Goal: Transaction & Acquisition: Purchase product/service

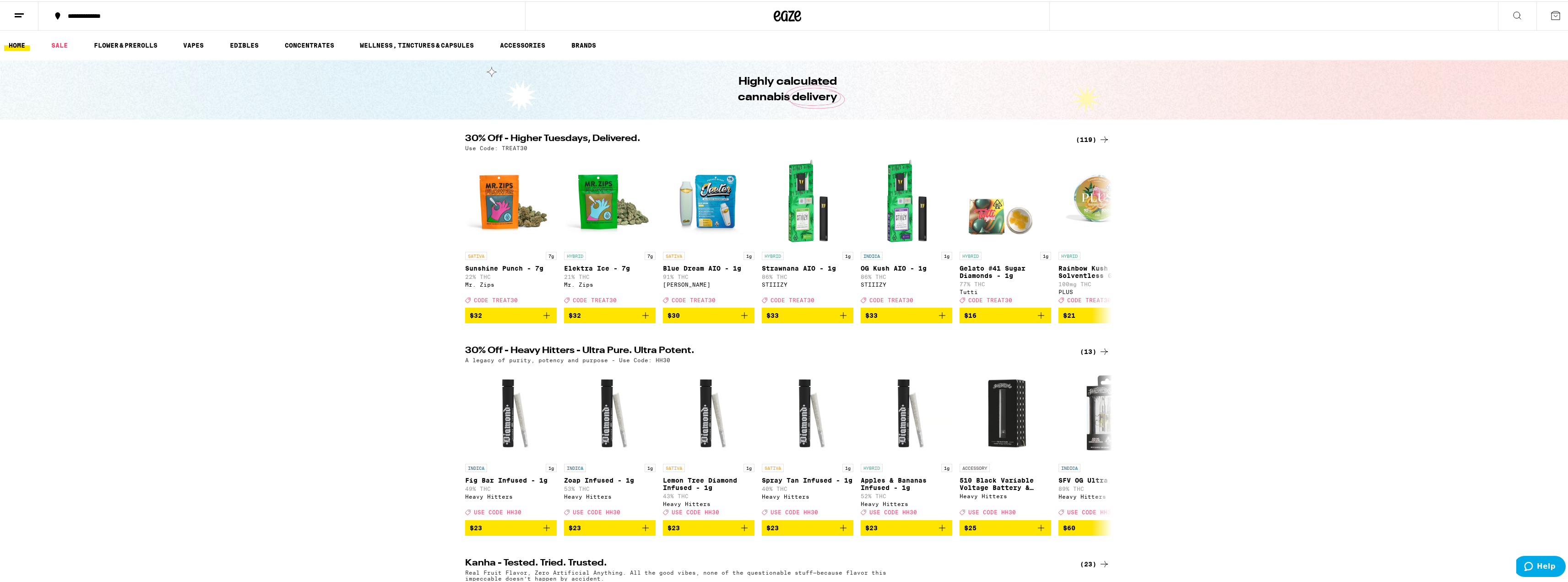
drag, startPoint x: 1098, startPoint y: 137, endPoint x: 1094, endPoint y: 139, distance: 4.5
click at [1099, 137] on icon at bounding box center [1105, 139] width 11 height 11
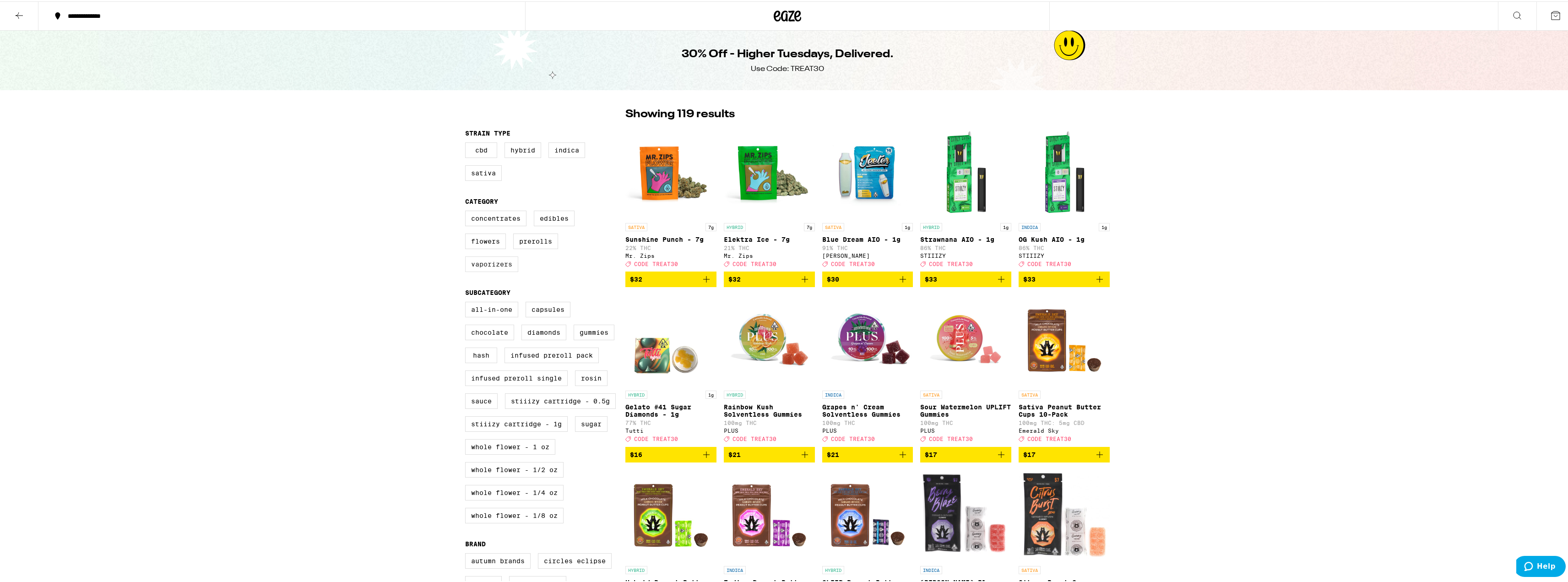
drag, startPoint x: 394, startPoint y: 298, endPoint x: 503, endPoint y: 273, distance: 111.8
drag, startPoint x: 503, startPoint y: 273, endPoint x: 152, endPoint y: 292, distance: 351.5
click at [559, 362] on label "Infused Preroll Pack" at bounding box center [552, 354] width 94 height 16
click at [467, 302] on input "Infused Preroll Pack" at bounding box center [467, 302] width 1 height 1
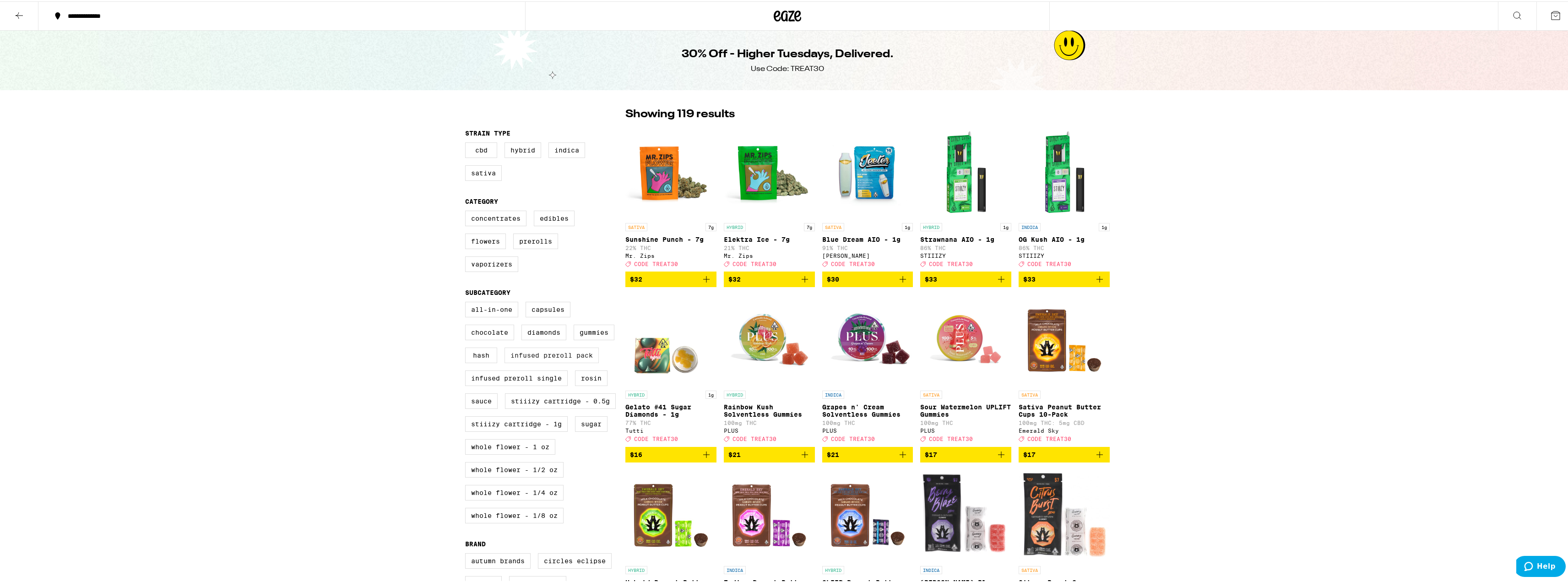
checkbox input "true"
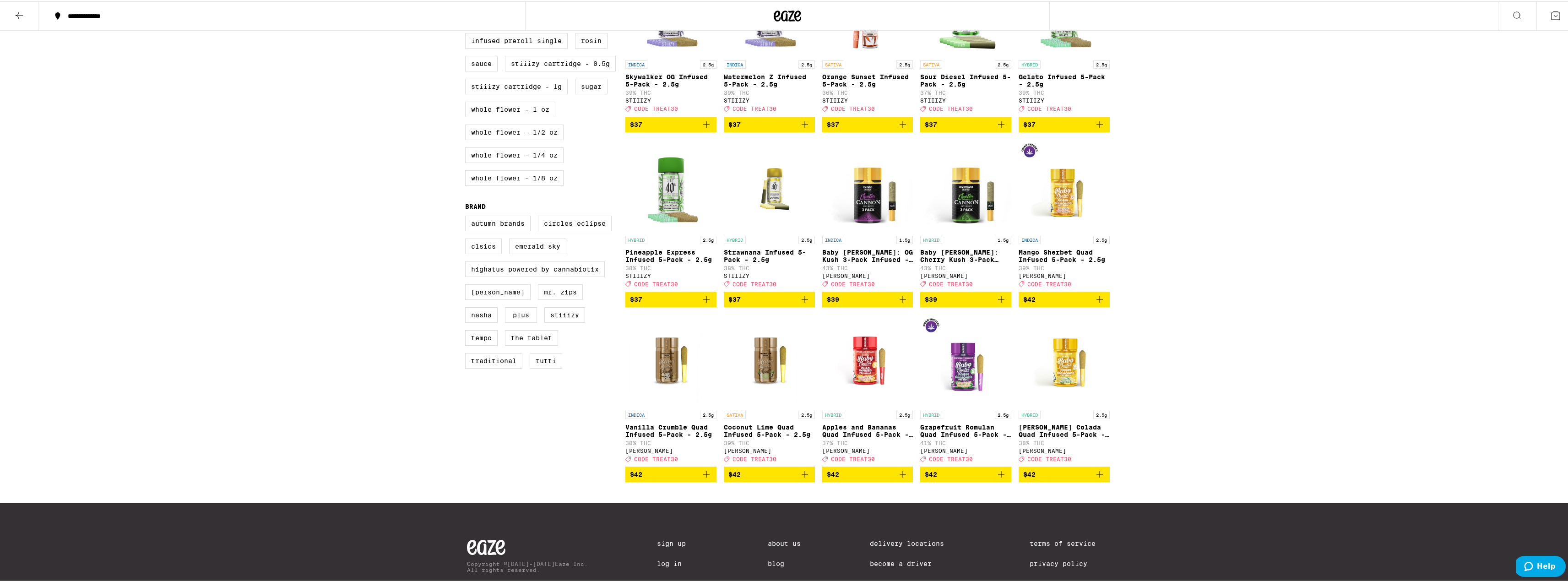
scroll to position [339, 0]
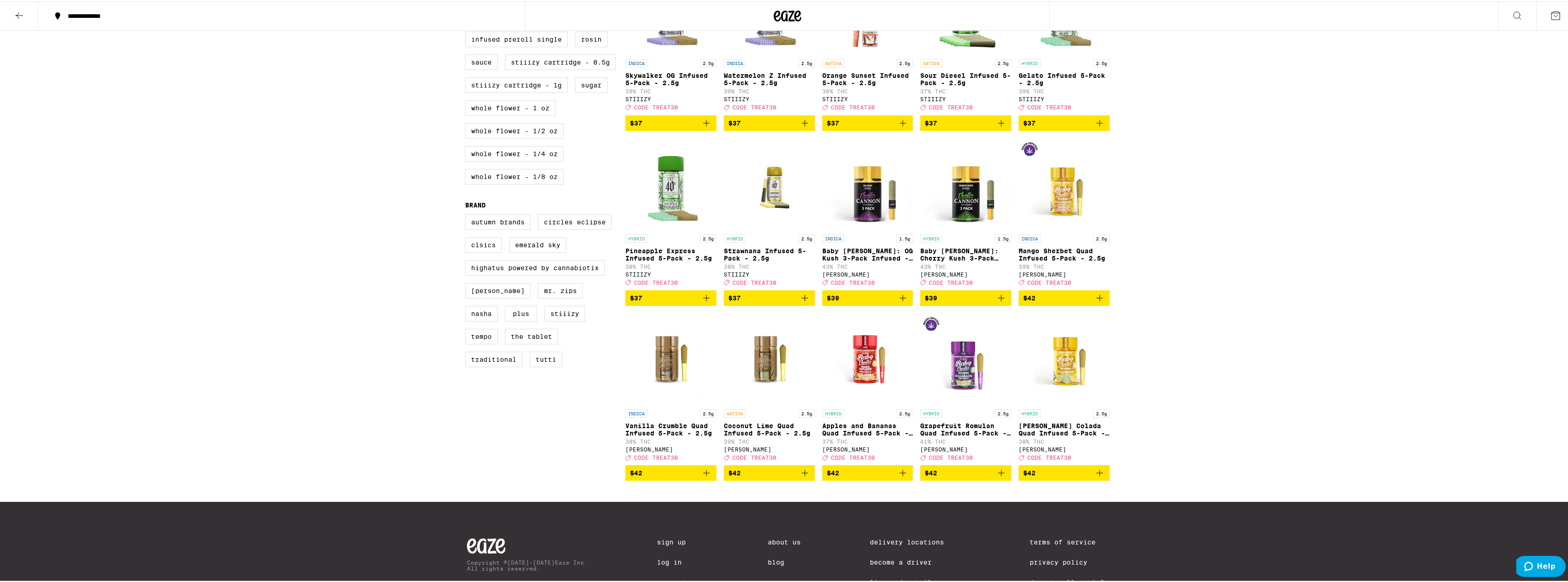
drag, startPoint x: 1034, startPoint y: 242, endPoint x: 1041, endPoint y: 255, distance: 14.8
drag, startPoint x: 1041, startPoint y: 255, endPoint x: 1334, endPoint y: 298, distance: 296.1
click at [1334, 298] on div "**********" at bounding box center [788, 153] width 1575 height 985
click at [791, 477] on span "$42" at bounding box center [770, 472] width 82 height 11
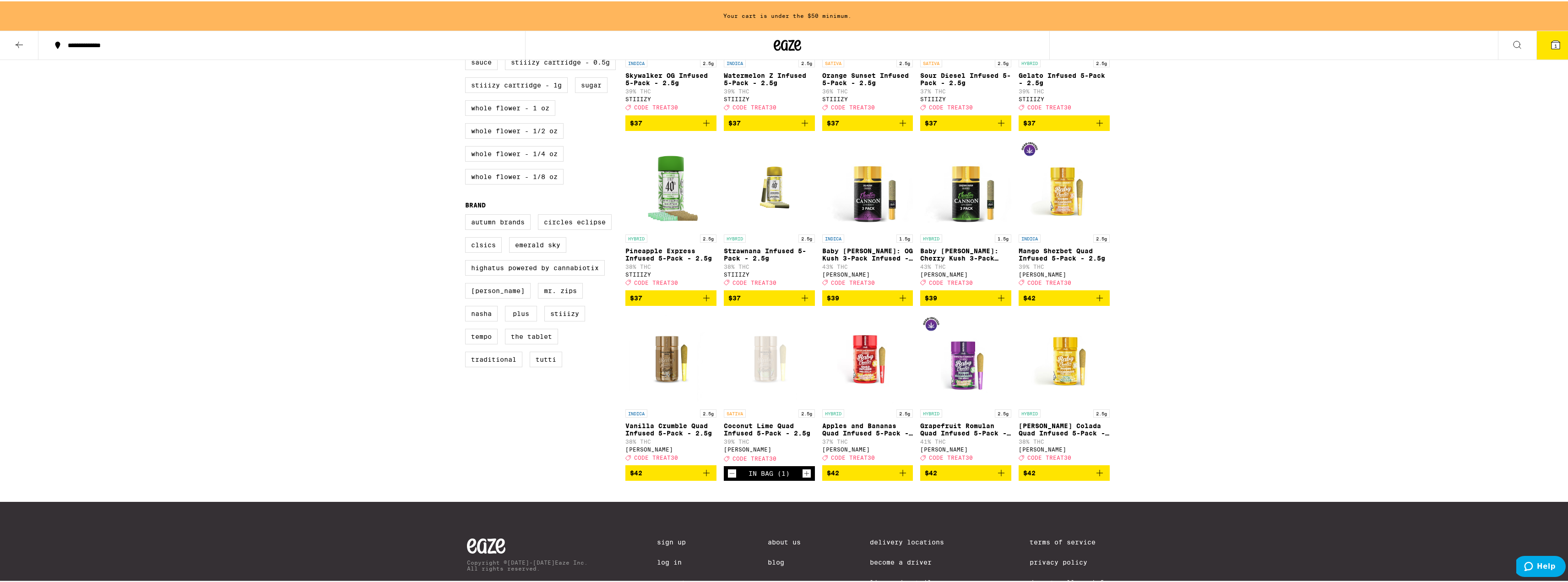
click at [974, 302] on span "$39" at bounding box center [965, 297] width 82 height 11
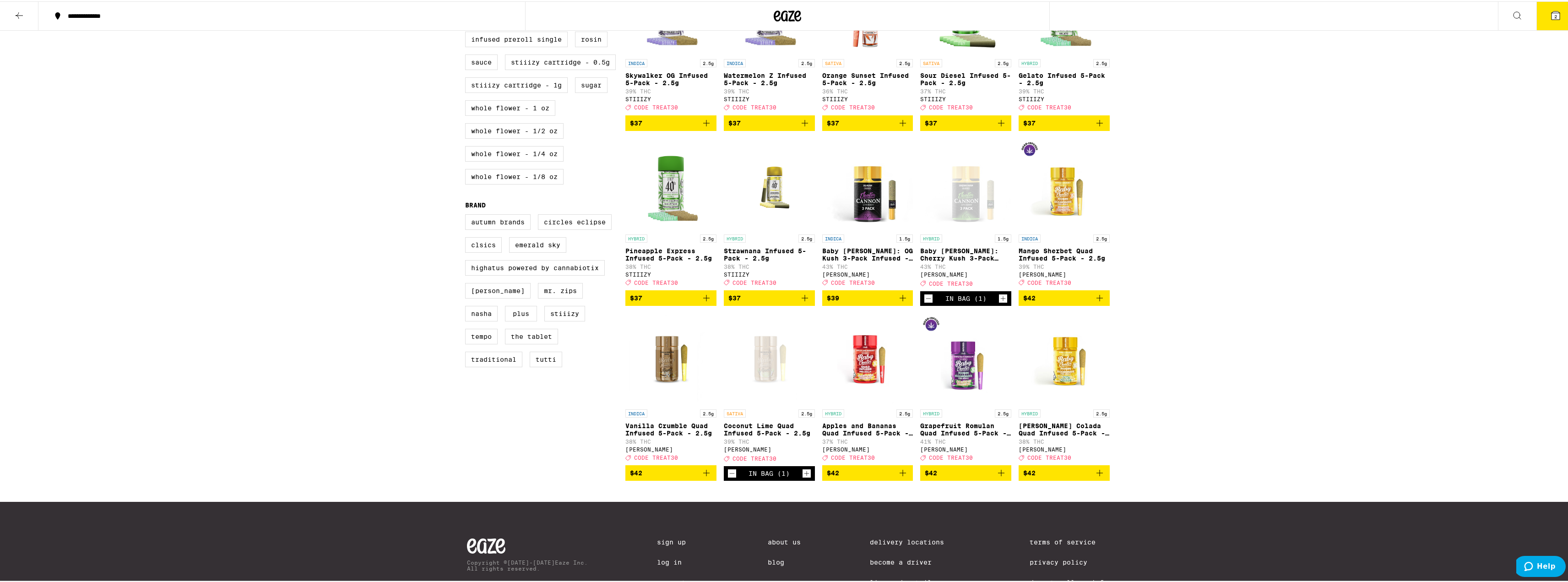
click at [1539, 16] on button "2" at bounding box center [1555, 15] width 38 height 28
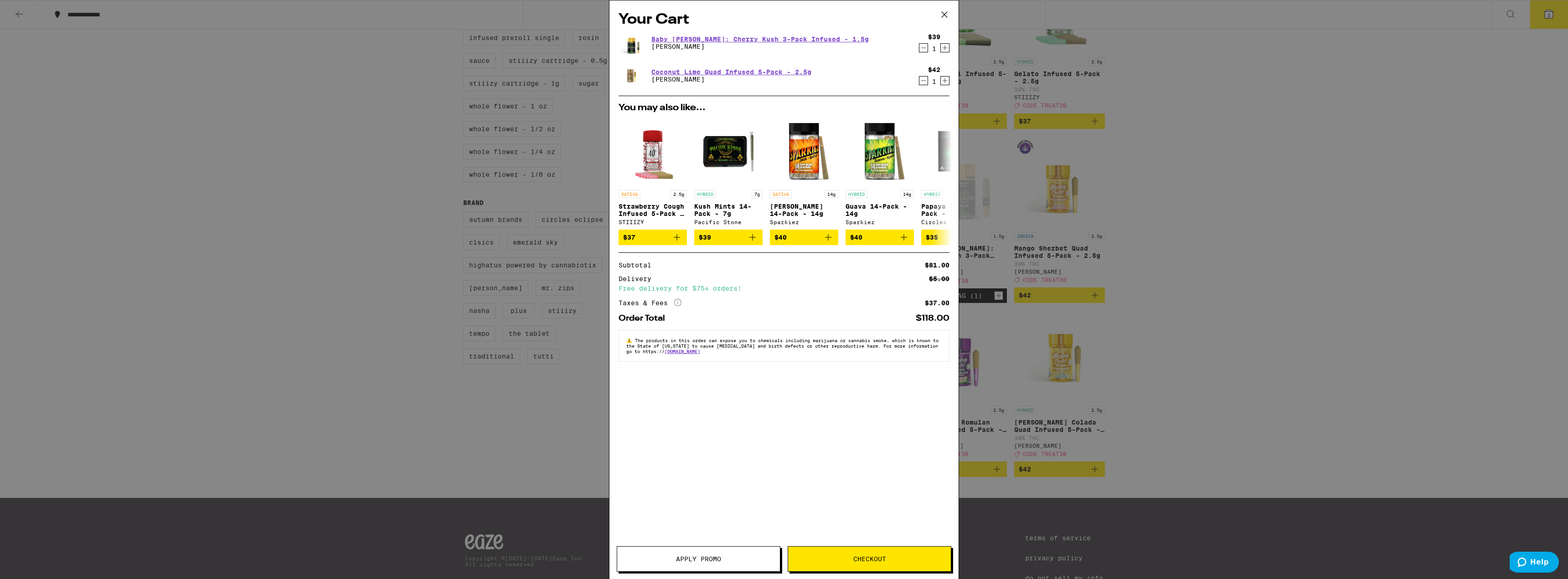
click at [665, 558] on span "Apply Promo" at bounding box center [698, 560] width 163 height 6
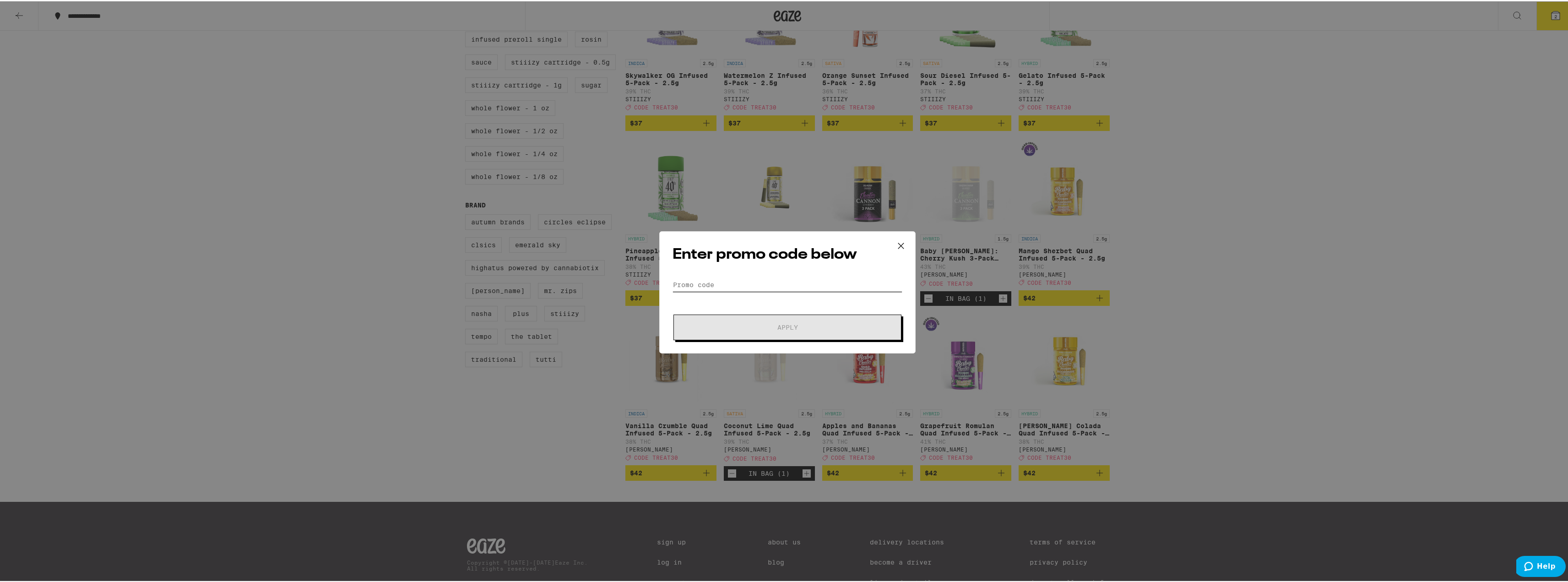
click at [784, 284] on input "Promo Code" at bounding box center [788, 284] width 230 height 14
type input "treat30"
click at [673, 313] on button "Apply" at bounding box center [787, 326] width 228 height 26
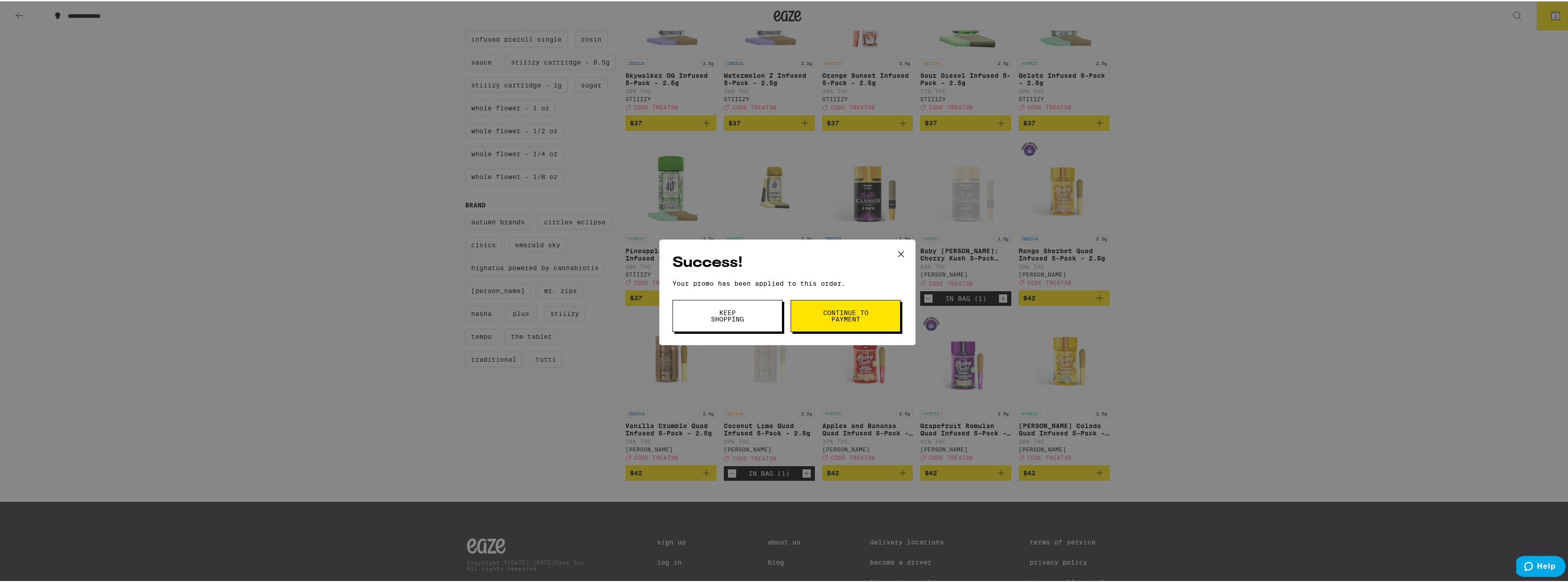
click at [826, 311] on span "Continue to payment" at bounding box center [845, 315] width 47 height 13
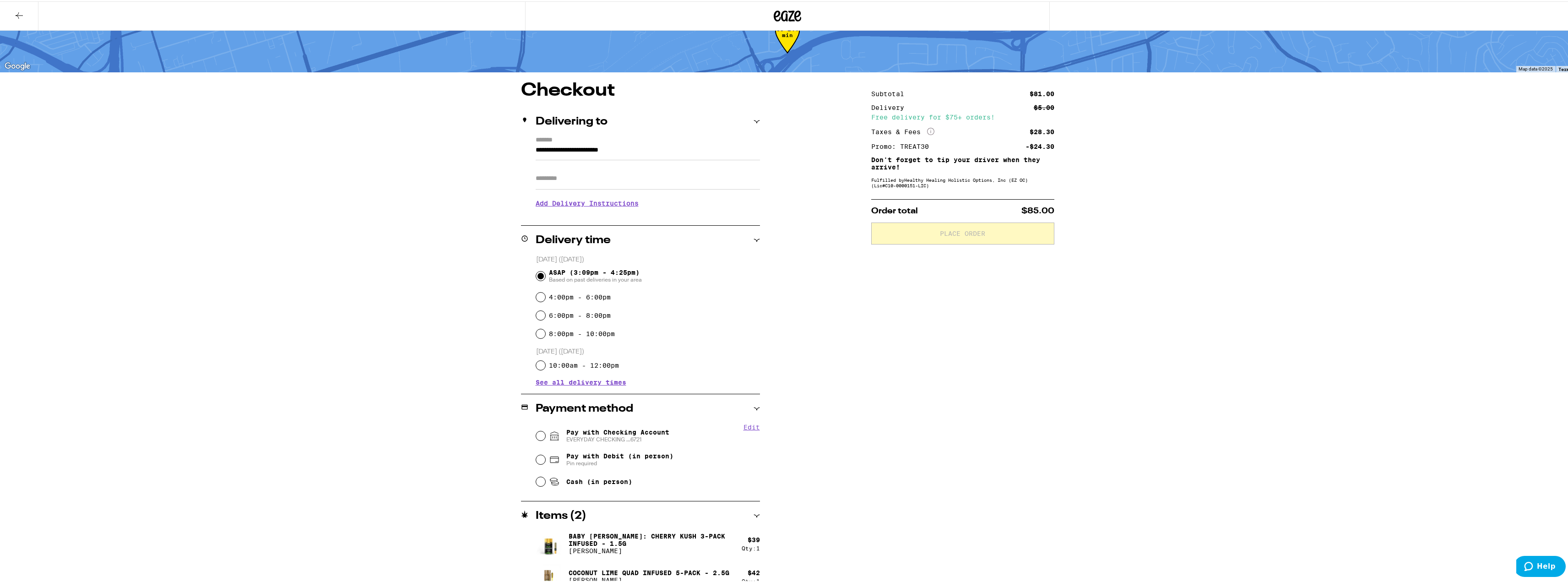
scroll to position [45, 0]
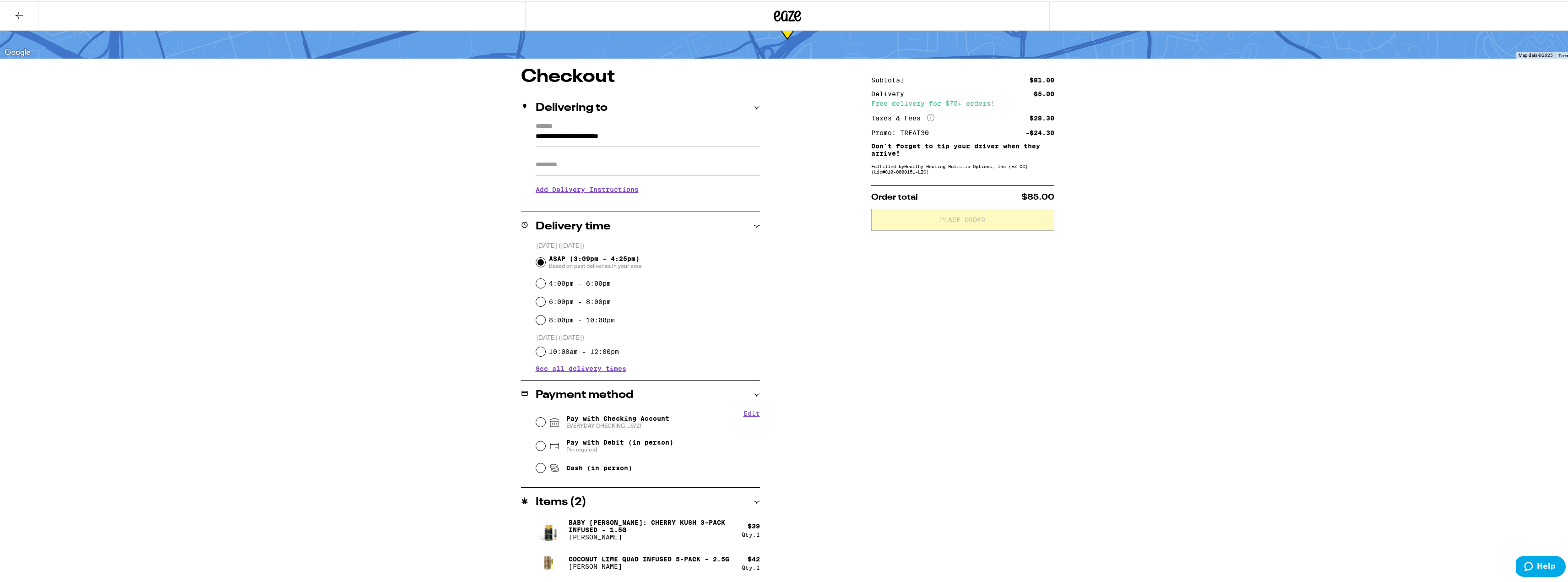
drag, startPoint x: 627, startPoint y: 517, endPoint x: 989, endPoint y: 521, distance: 362.0
click at [1027, 498] on div "Subtotal $81.00 Delivery $5.00 Free delivery for $75+ orders! Taxes & Fees More…" at bounding box center [963, 324] width 183 height 516
click at [532, 446] on div "Edit Pay with Checking Account EVERYDAY CHECKING ...6721 Pay with Debit (in per…" at bounding box center [640, 443] width 239 height 68
click at [538, 445] on input "Pay with Debit (in person) Pin required" at bounding box center [541, 445] width 9 height 9
radio input "true"
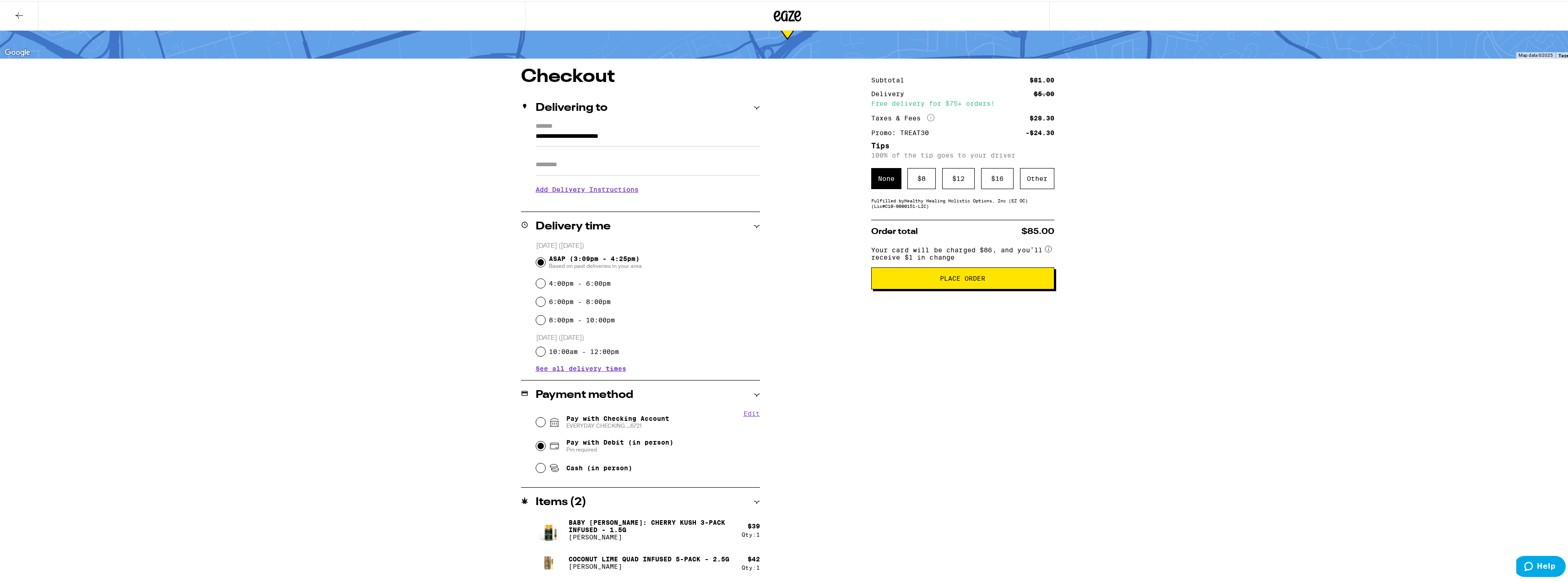
scroll to position [0, 0]
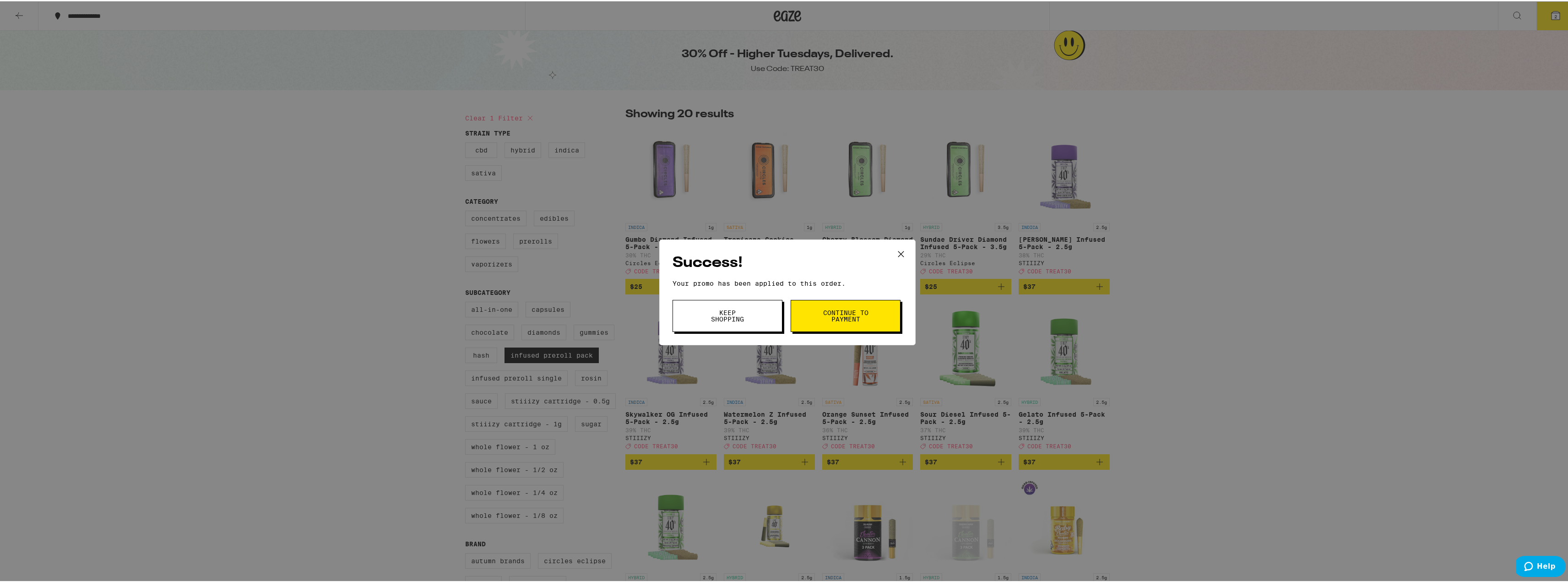
click at [3, 18] on div "Success! Your promo has been applied to this order. Promo Code Keep Shopping Co…" at bounding box center [788, 291] width 1575 height 582
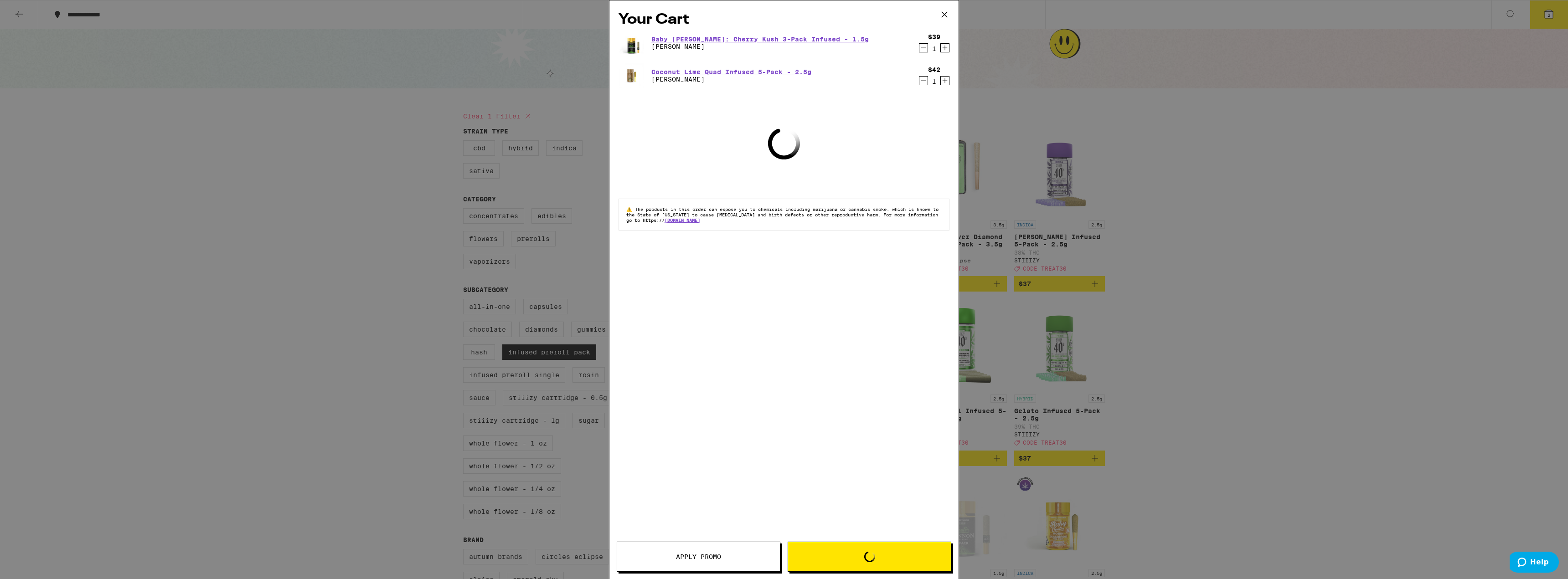
click at [1142, 192] on div "Your Cart Baby [PERSON_NAME]: Cherry Kush 3-Pack Infused - 1.5g [PERSON_NAME] $…" at bounding box center [784, 289] width 1568 height 579
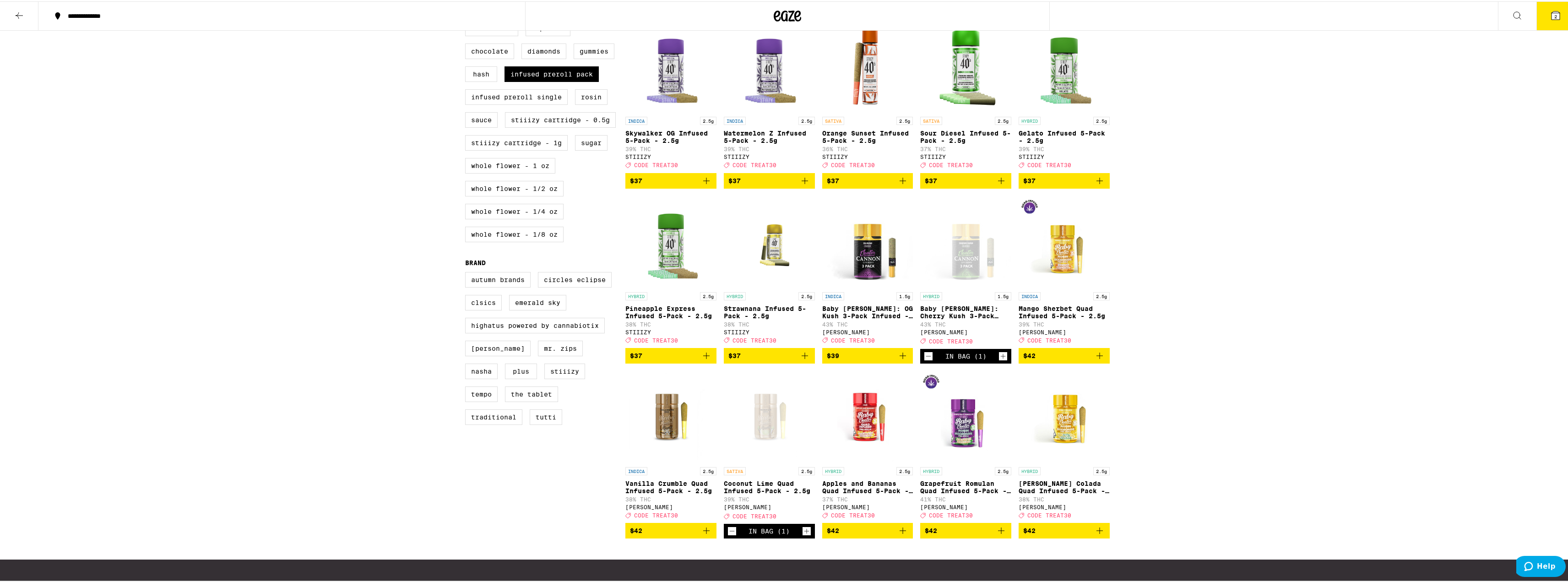
scroll to position [431, 0]
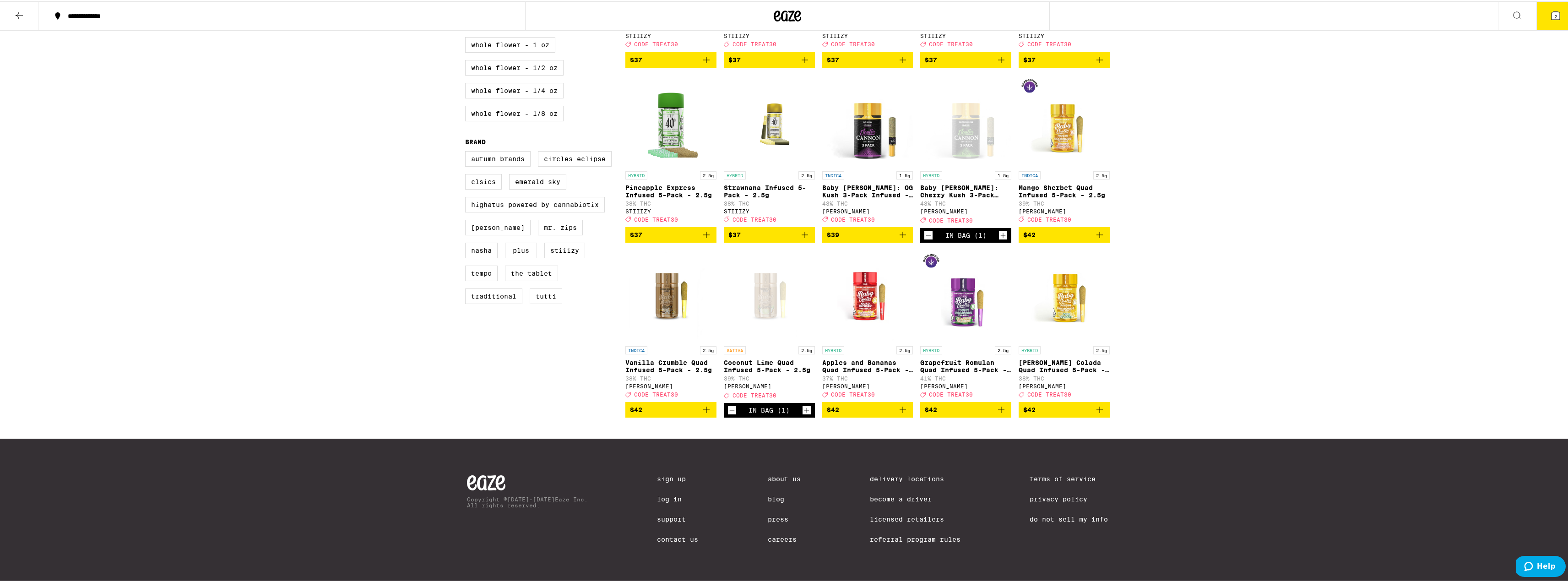
click at [997, 404] on icon "Add to bag" at bounding box center [1001, 409] width 11 height 11
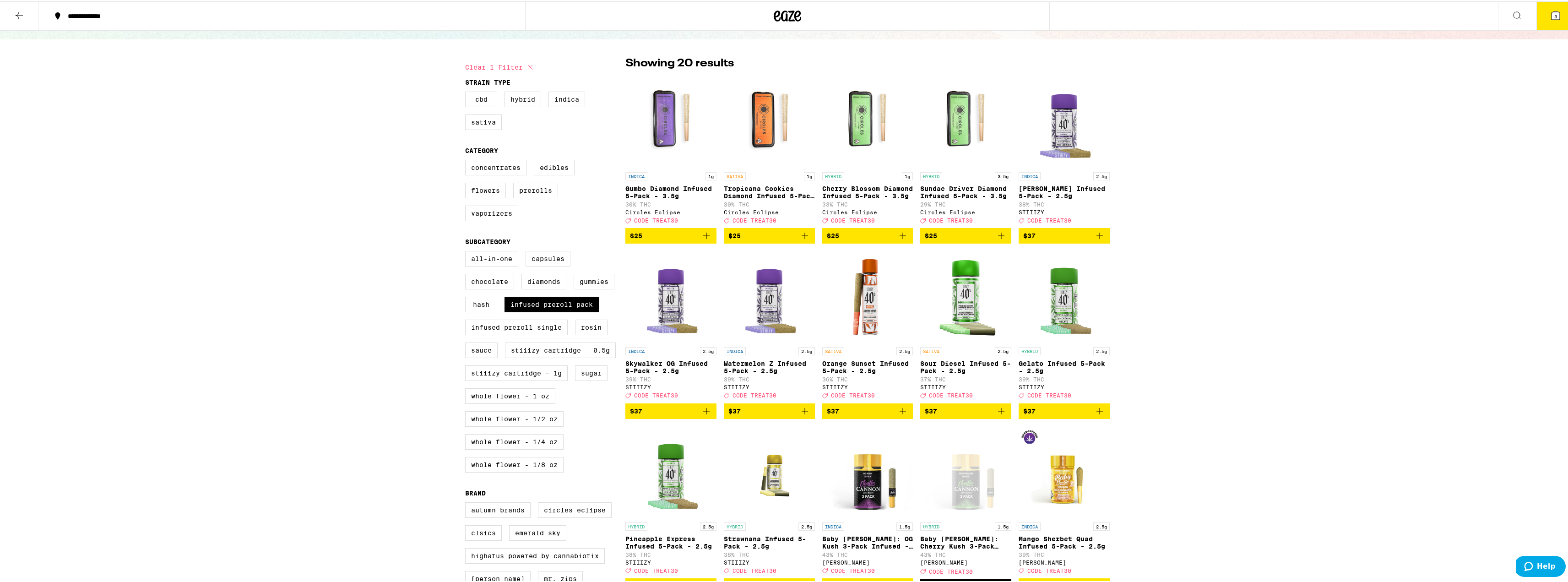
scroll to position [0, 0]
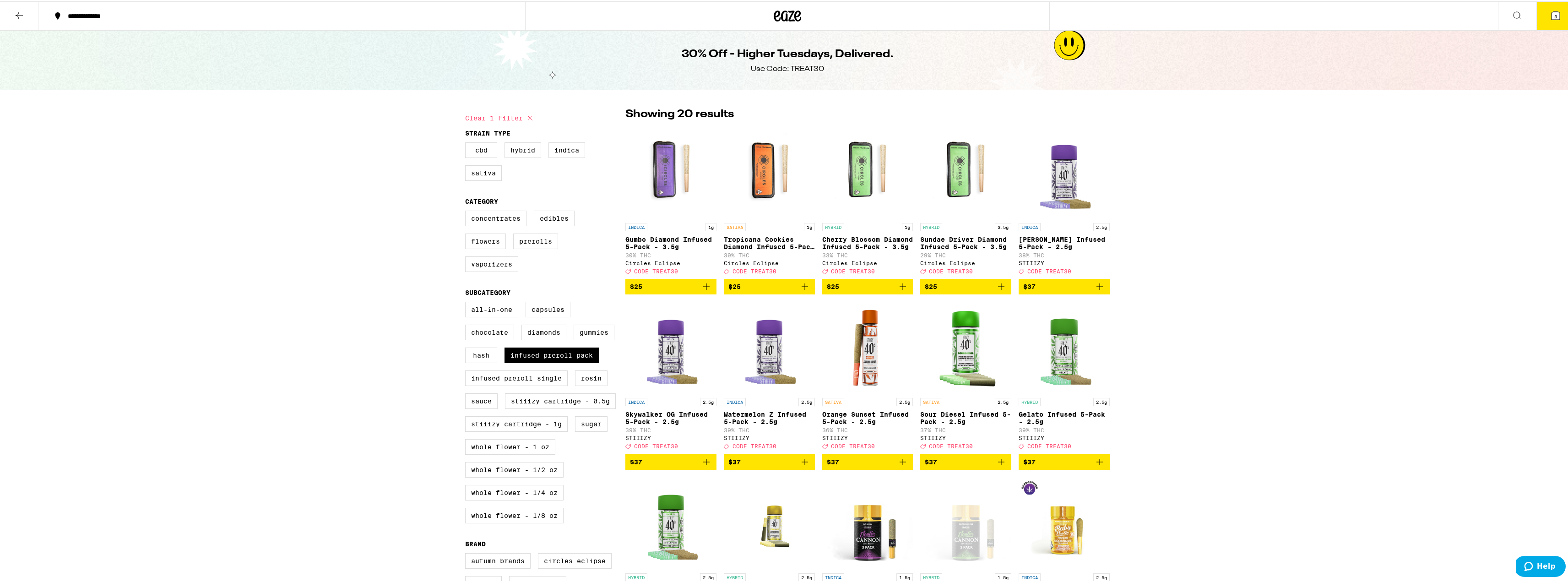
click at [1555, 19] on button "3" at bounding box center [1555, 15] width 38 height 28
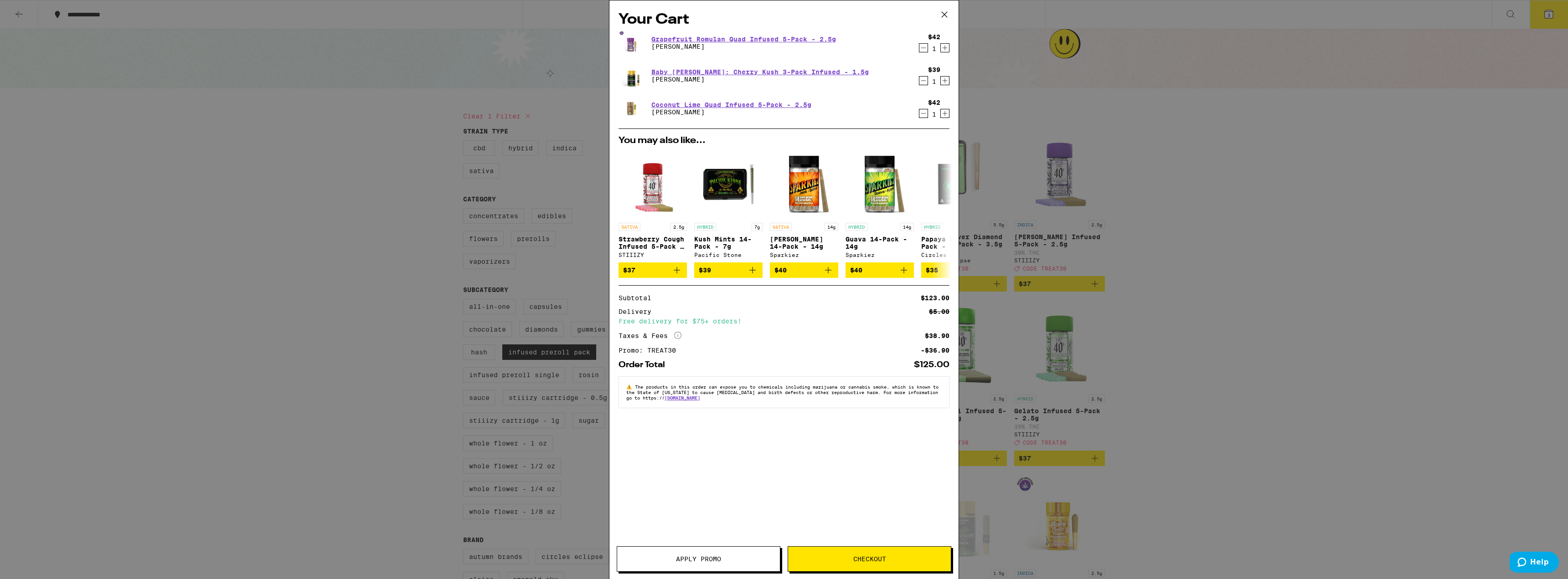
click at [923, 79] on icon "Decrement" at bounding box center [923, 81] width 9 height 11
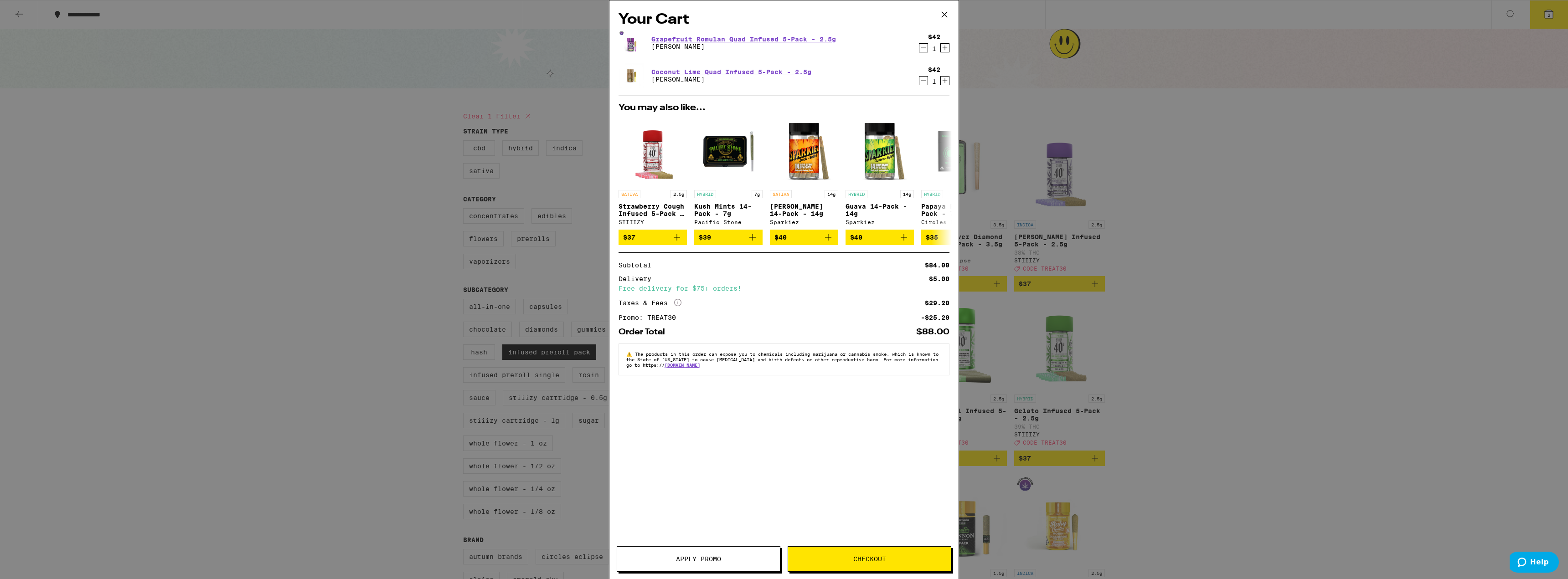
click at [840, 567] on button "Checkout" at bounding box center [870, 559] width 164 height 26
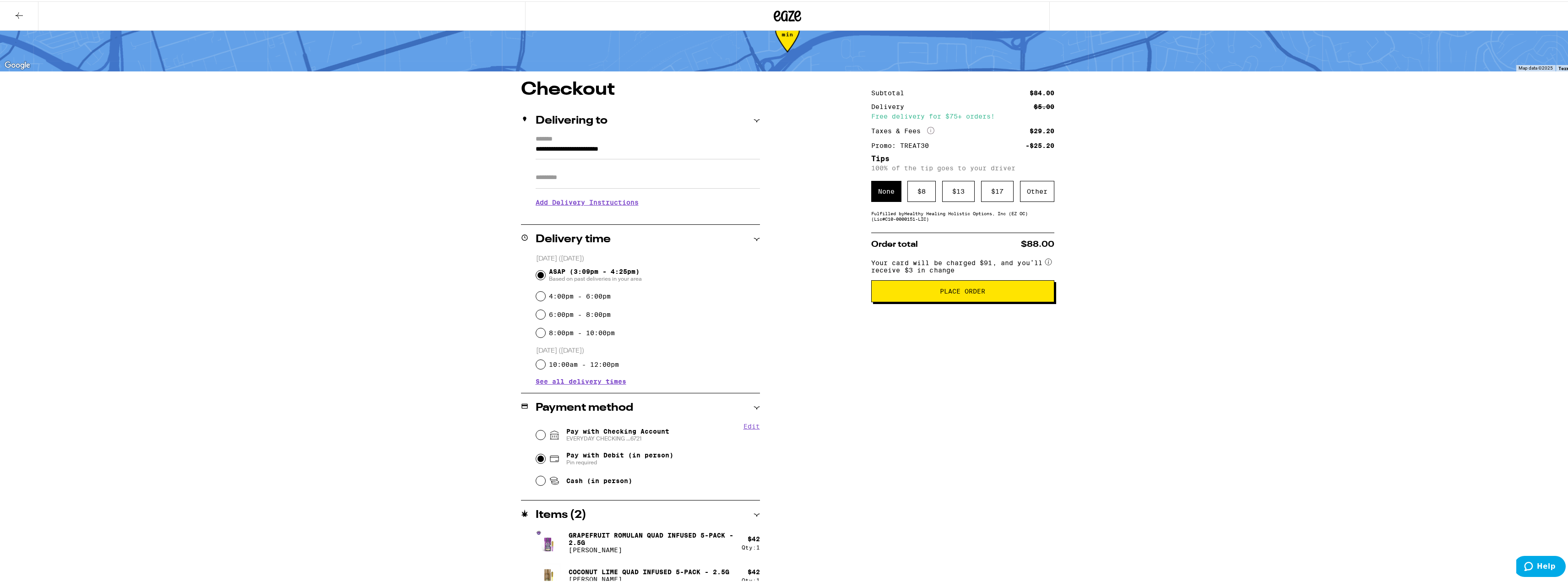
scroll to position [45, 0]
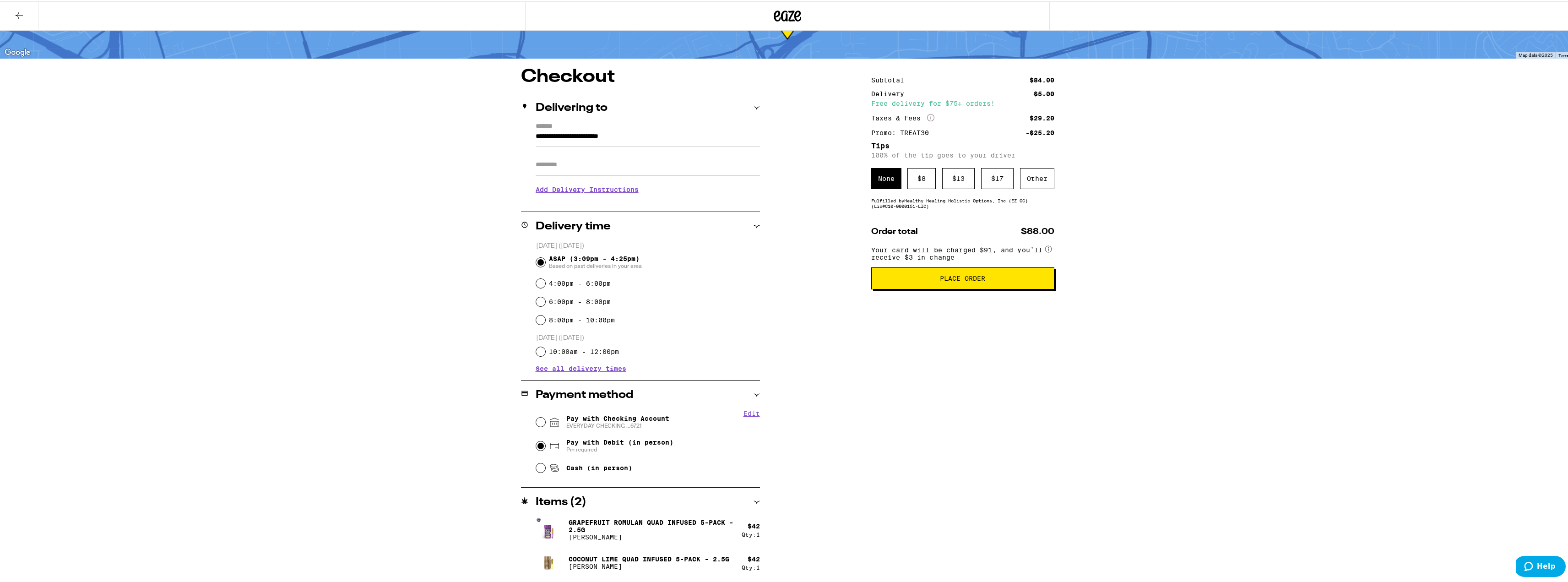
click at [1013, 280] on span "Place Order" at bounding box center [963, 277] width 168 height 6
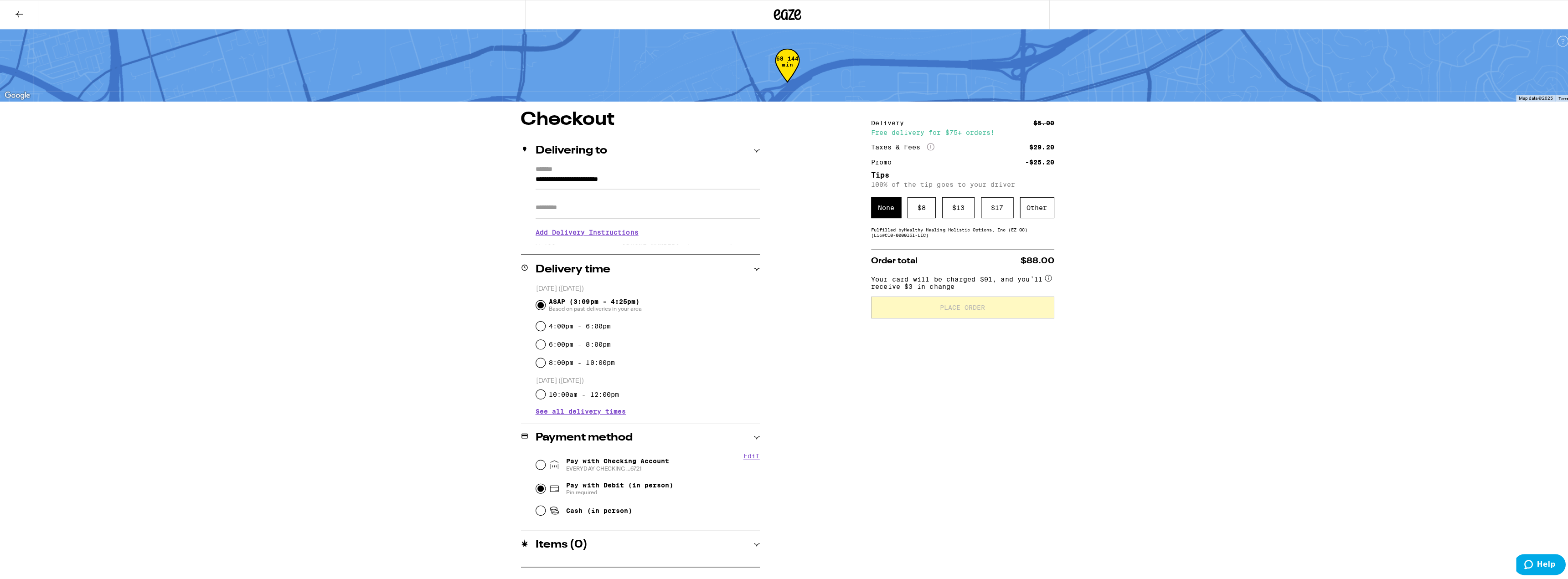
scroll to position [0, 0]
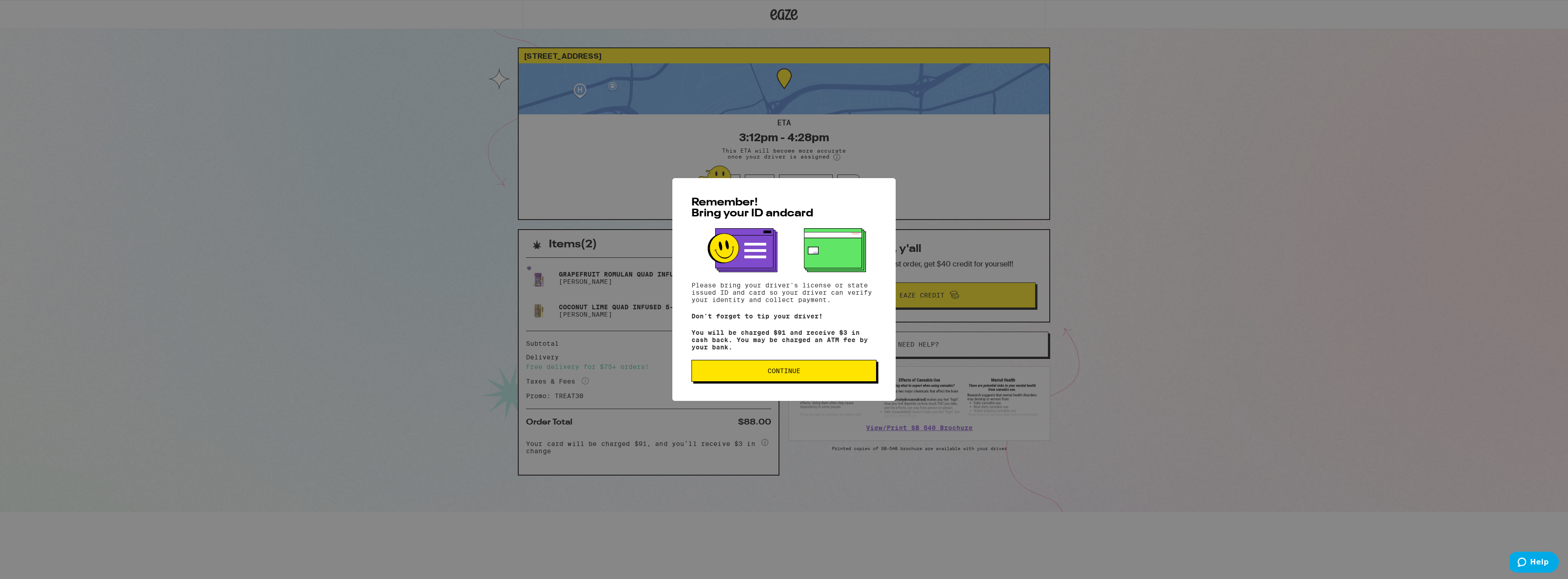
click at [774, 366] on button "Continue" at bounding box center [783, 371] width 185 height 22
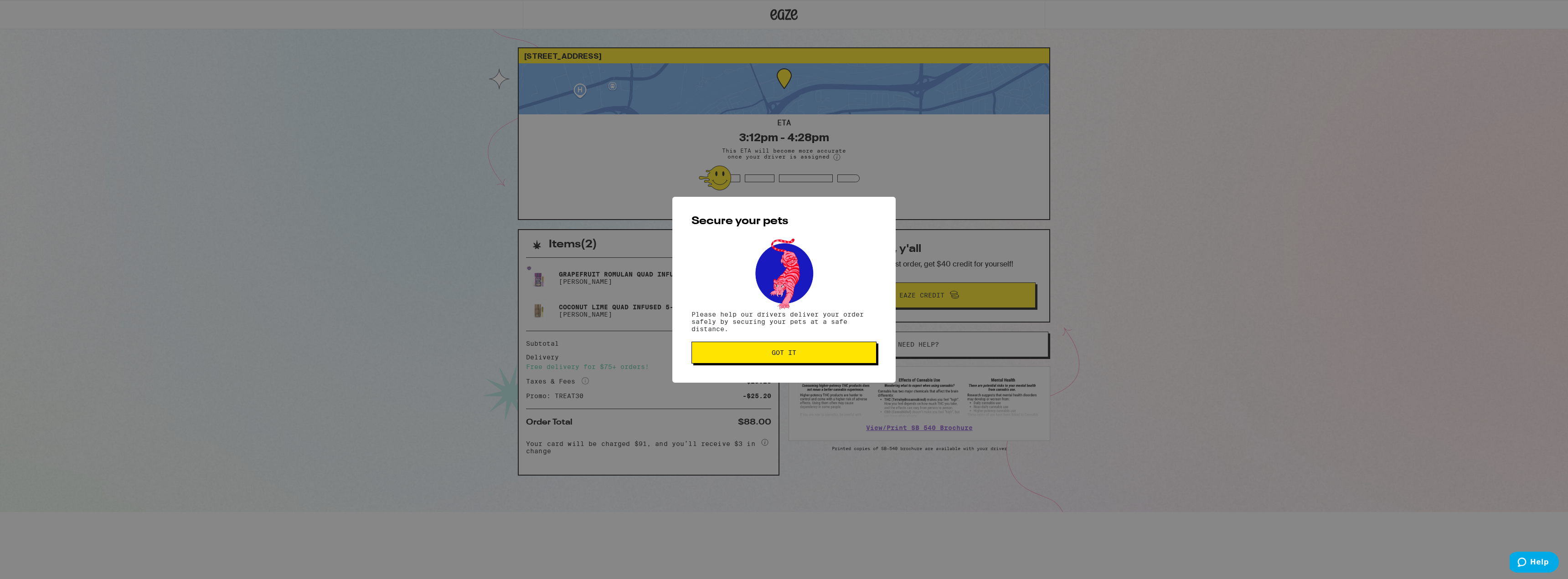
click at [796, 356] on span "Got it" at bounding box center [784, 353] width 25 height 6
